Goal: Information Seeking & Learning: Learn about a topic

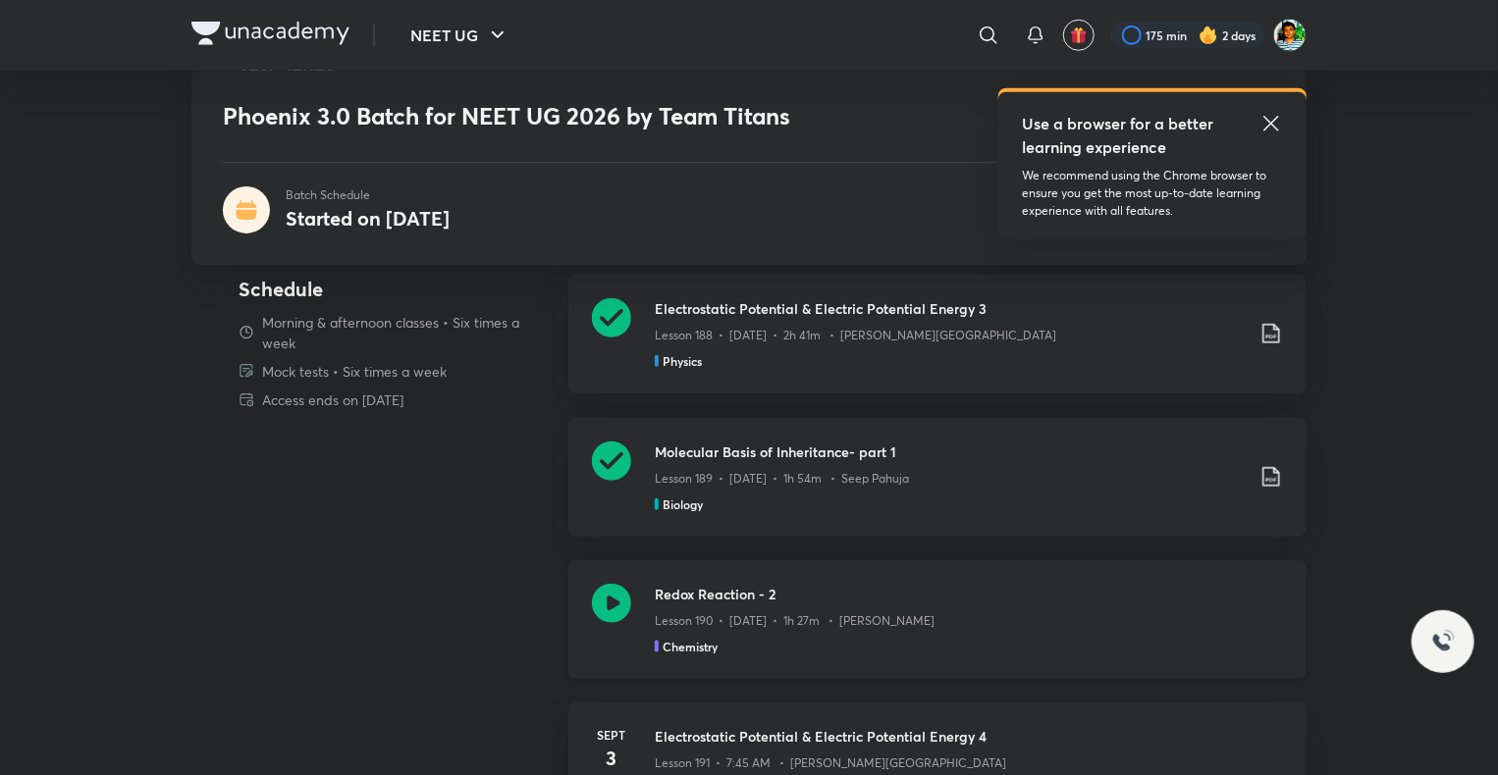
scroll to position [781, 0]
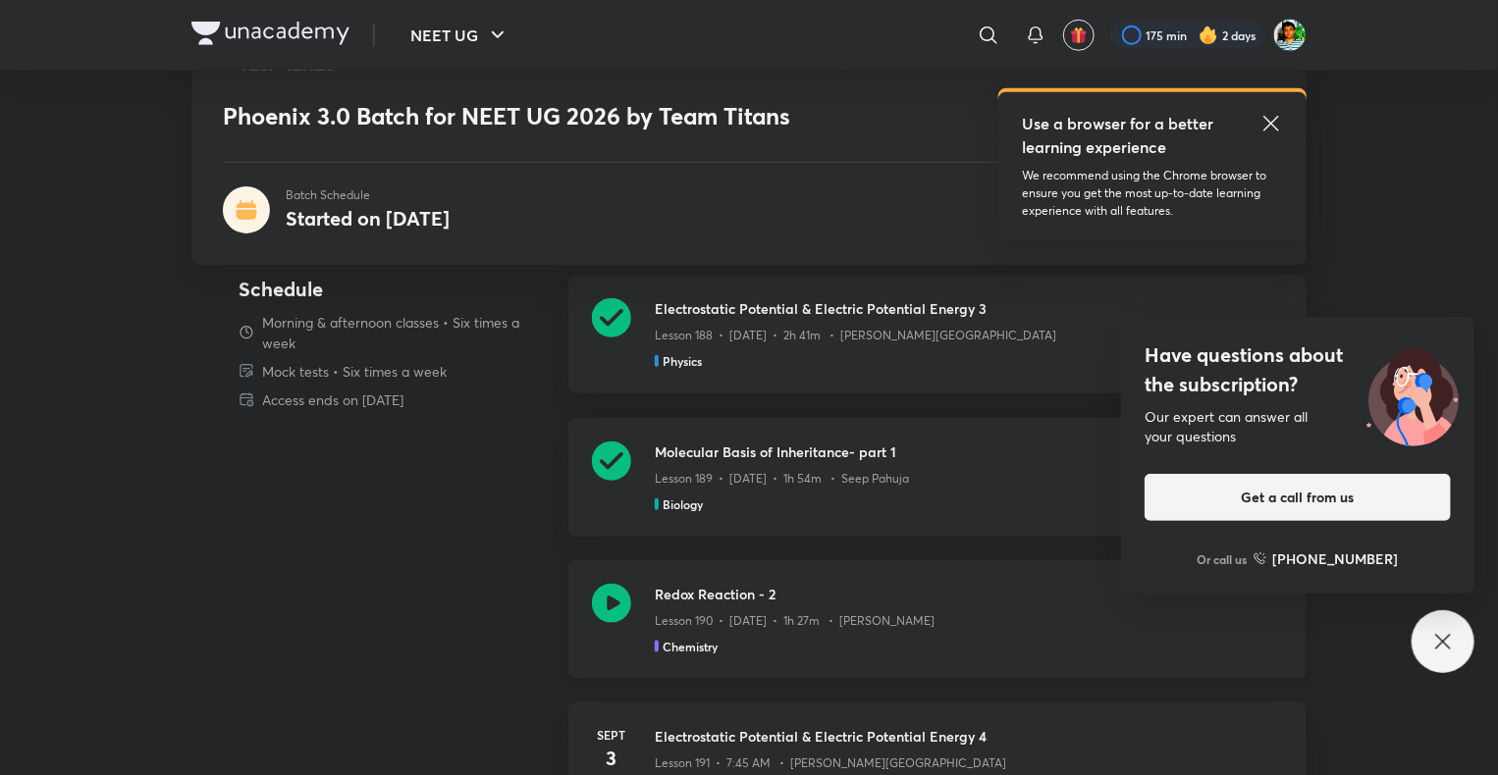
click at [854, 606] on div "Lesson 190 • [DATE] • 1h 27m • [PERSON_NAME]" at bounding box center [969, 618] width 628 height 26
click at [1434, 618] on div "Have questions about the subscription? Our expert can answer all your questions…" at bounding box center [1442, 641] width 63 height 63
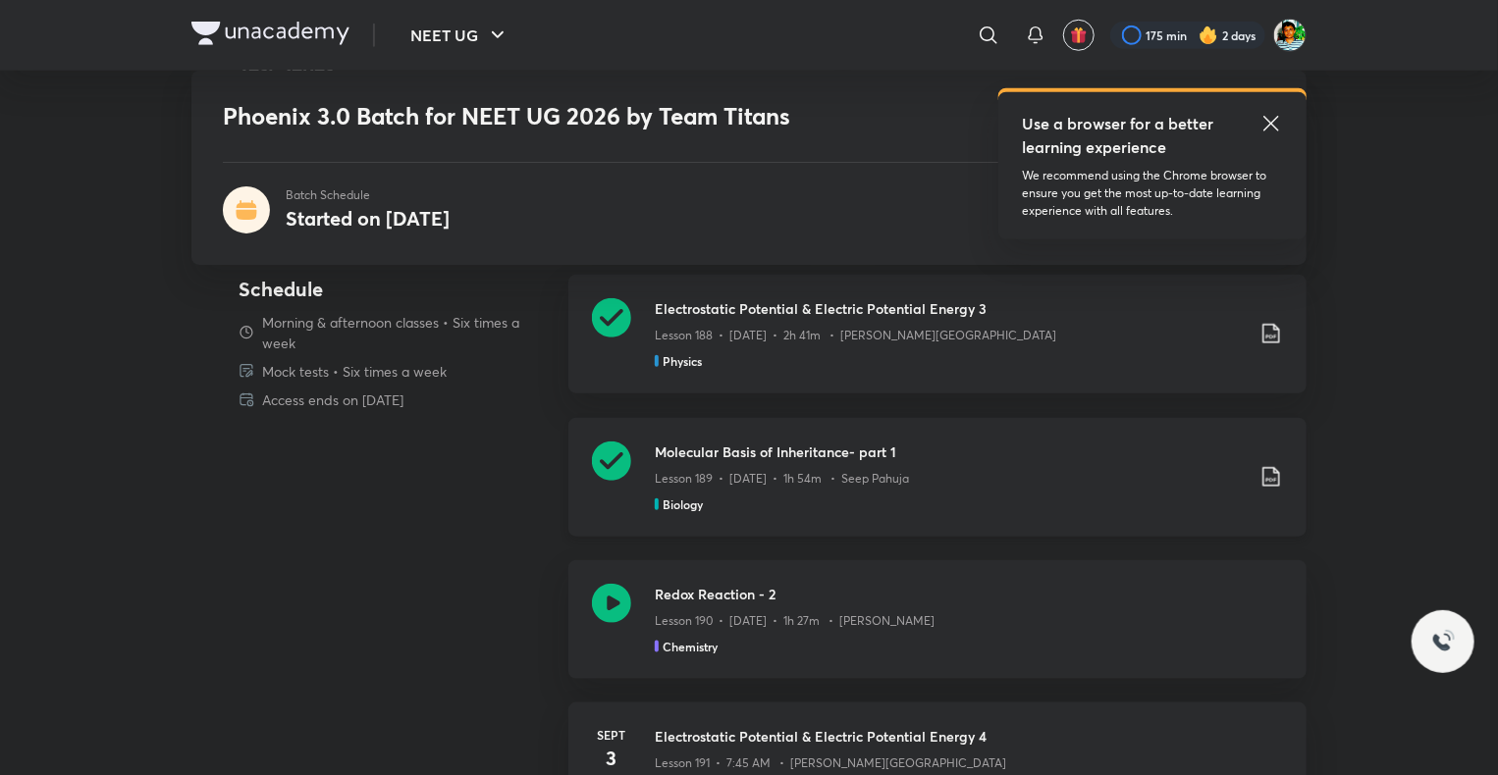
click at [1275, 487] on icon at bounding box center [1271, 477] width 24 height 24
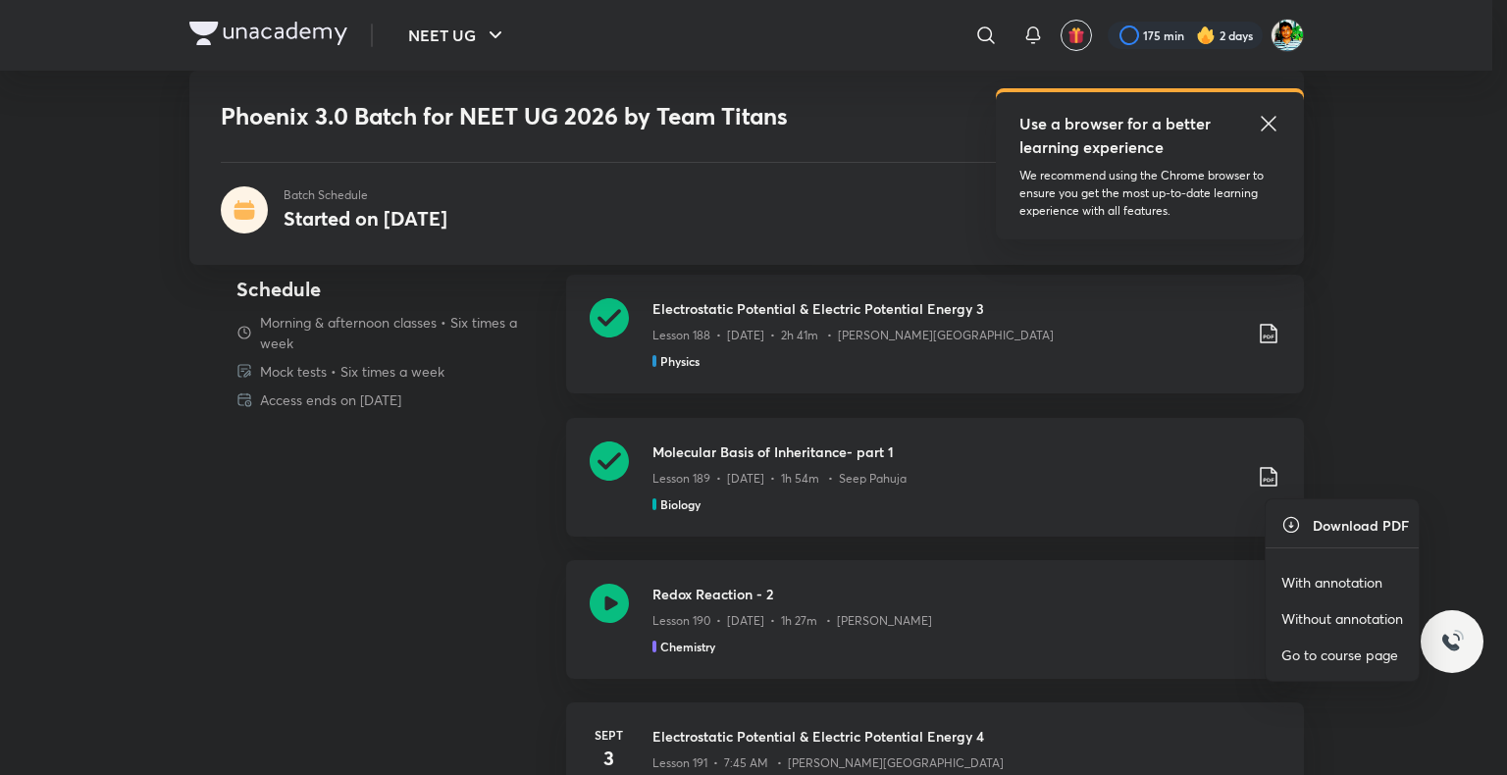
click at [1342, 581] on p "With annotation" at bounding box center [1332, 582] width 101 height 21
